Goal: Information Seeking & Learning: Learn about a topic

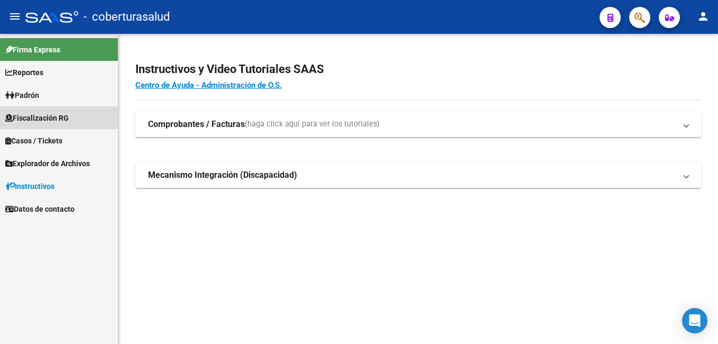
click at [44, 114] on span "Fiscalización RG" at bounding box center [36, 118] width 63 height 12
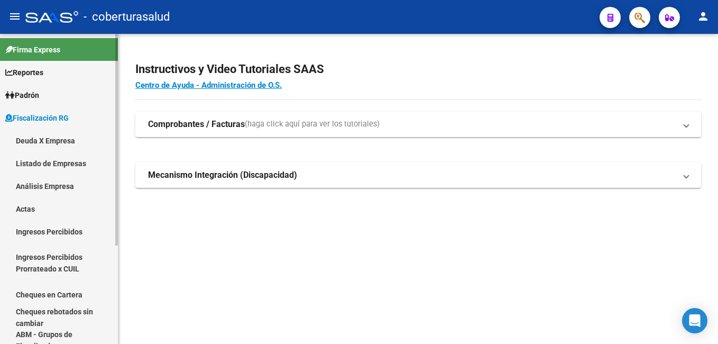
click at [45, 184] on link "Análisis Empresa" at bounding box center [59, 186] width 118 height 23
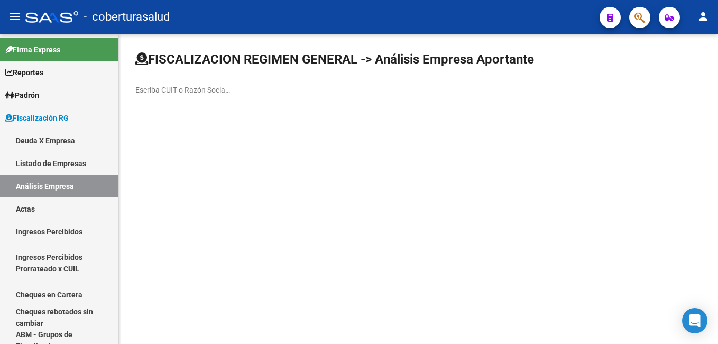
click at [156, 82] on div "Escriba CUIT o Razón Social para buscar" at bounding box center [182, 86] width 95 height 21
paste input "20079482057"
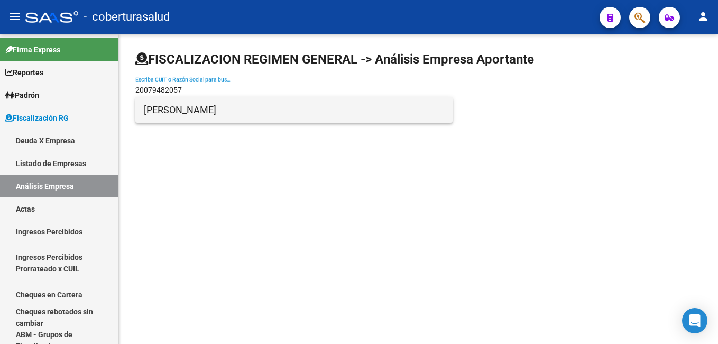
type input "20079482057"
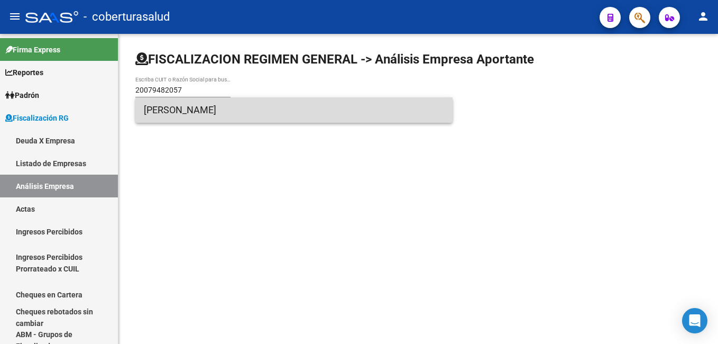
click at [174, 108] on span "[PERSON_NAME]" at bounding box center [294, 109] width 300 height 25
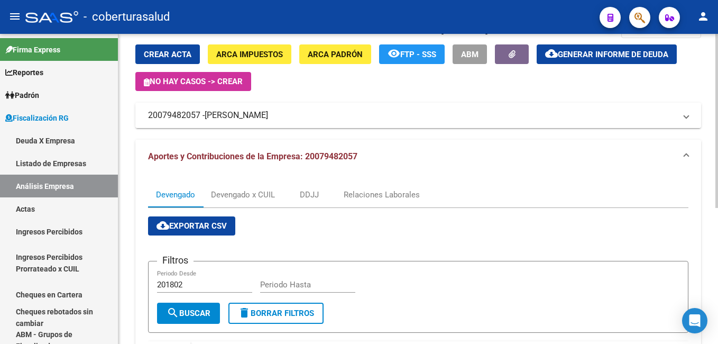
scroll to position [31, 0]
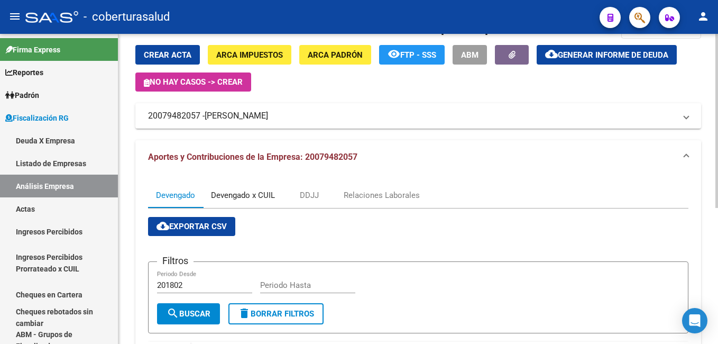
click at [240, 195] on div "Devengado x CUIL" at bounding box center [243, 195] width 64 height 12
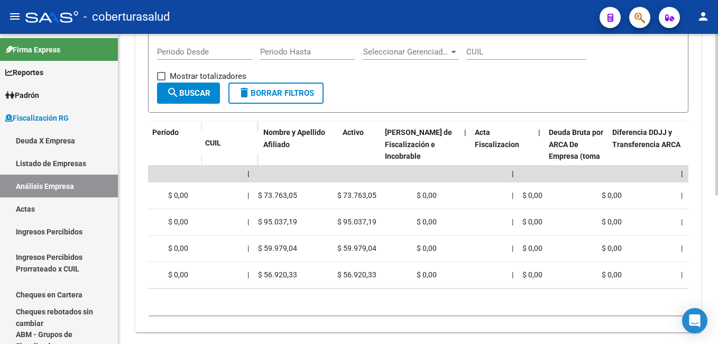
scroll to position [0, 0]
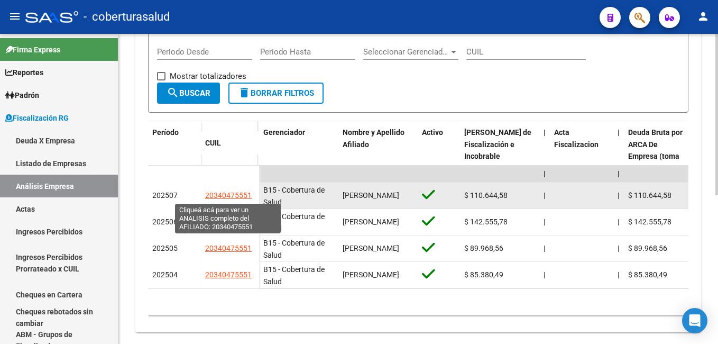
click at [219, 195] on span "20340475551" at bounding box center [228, 195] width 47 height 8
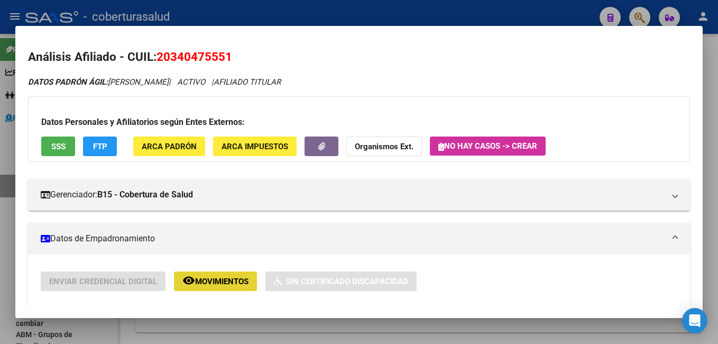
click at [218, 283] on span "Movimientos" at bounding box center [221, 282] width 53 height 10
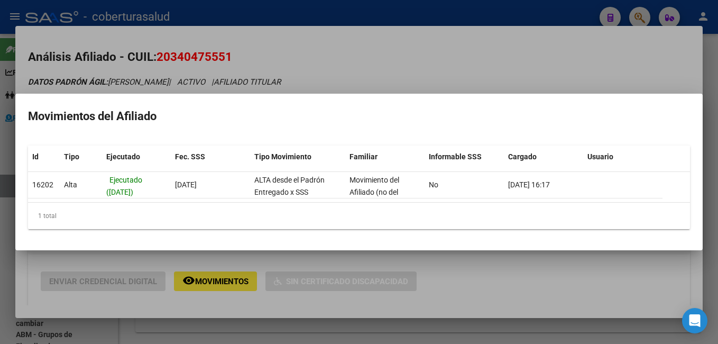
click at [531, 269] on div at bounding box center [359, 172] width 718 height 344
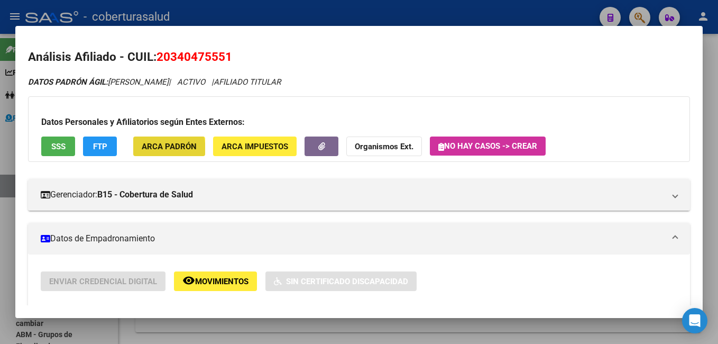
click at [147, 151] on span "ARCA Padrón" at bounding box center [169, 147] width 55 height 10
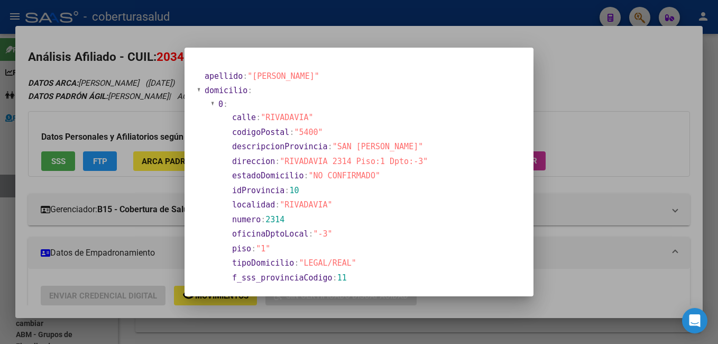
click at [618, 106] on div at bounding box center [359, 172] width 718 height 344
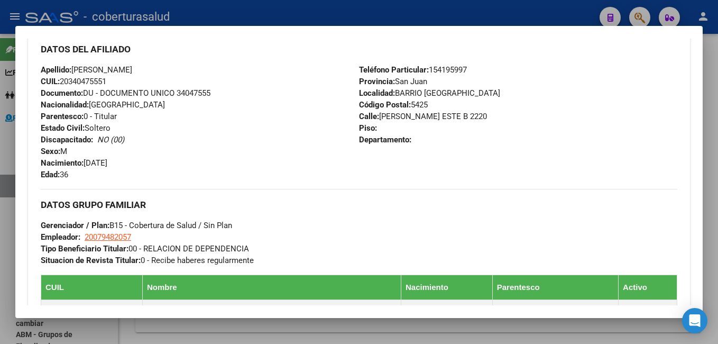
scroll to position [363, 0]
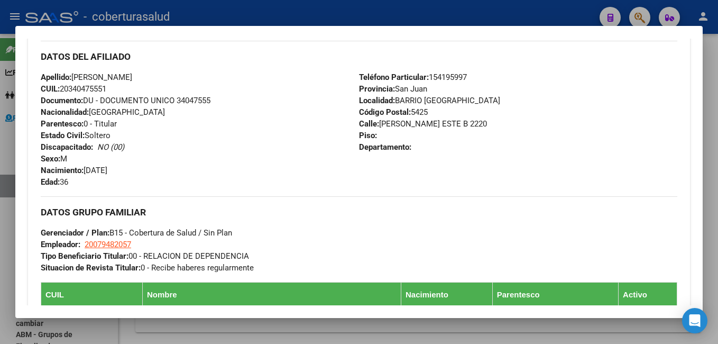
click at [548, 47] on div "DATOS DEL AFILIADO" at bounding box center [359, 56] width 637 height 31
click at [711, 74] on div at bounding box center [359, 172] width 718 height 344
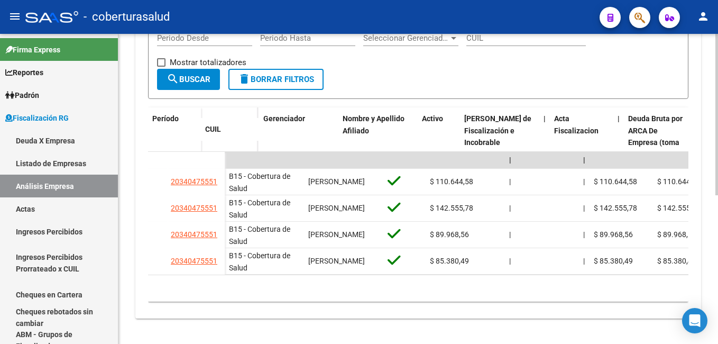
scroll to position [0, 0]
